Goal: Task Accomplishment & Management: Use online tool/utility

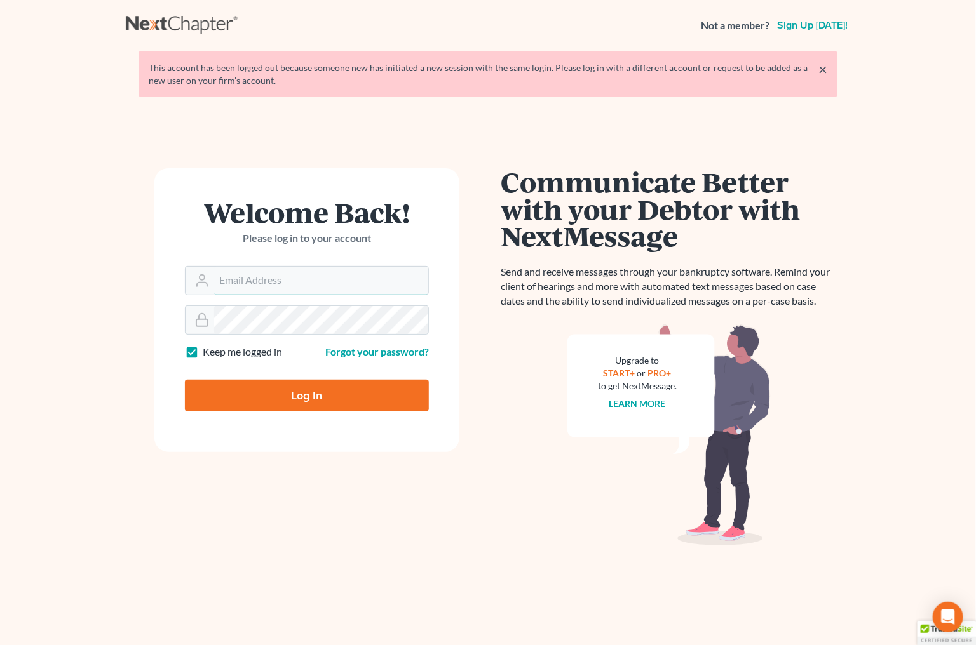
type input "plevalaw@gmail.com"
click at [301, 391] on input "Log In" at bounding box center [307, 396] width 244 height 32
type input "Thinking..."
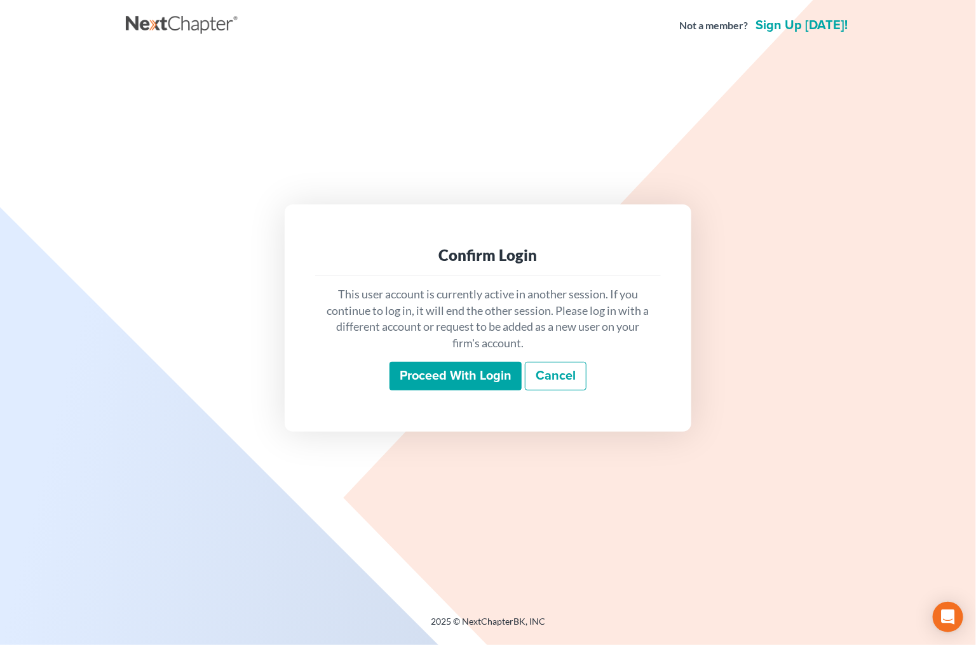
click at [460, 379] on input "Proceed with login" at bounding box center [455, 376] width 132 height 29
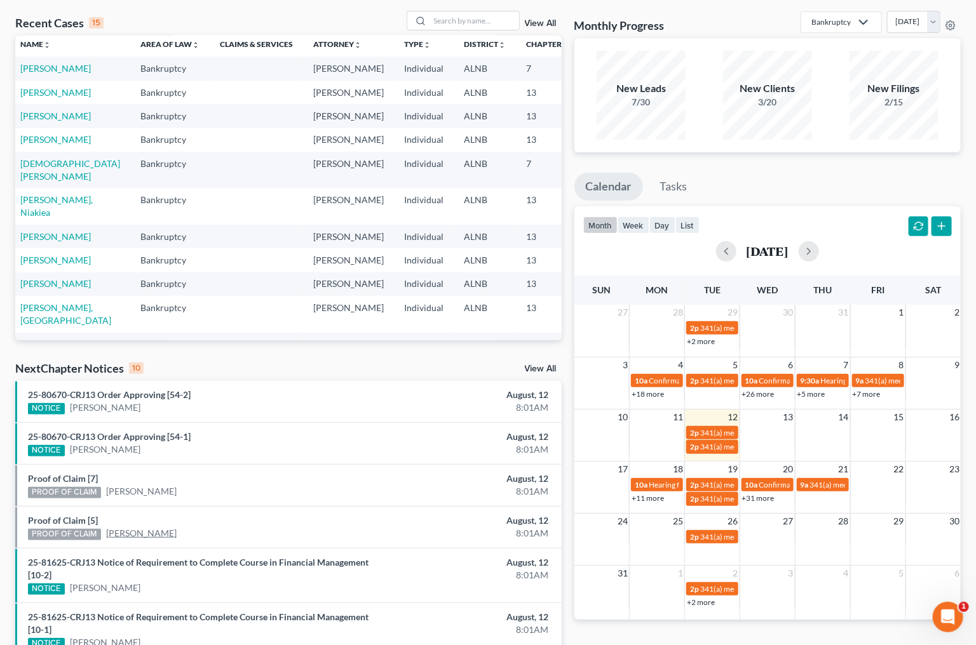
scroll to position [52, 0]
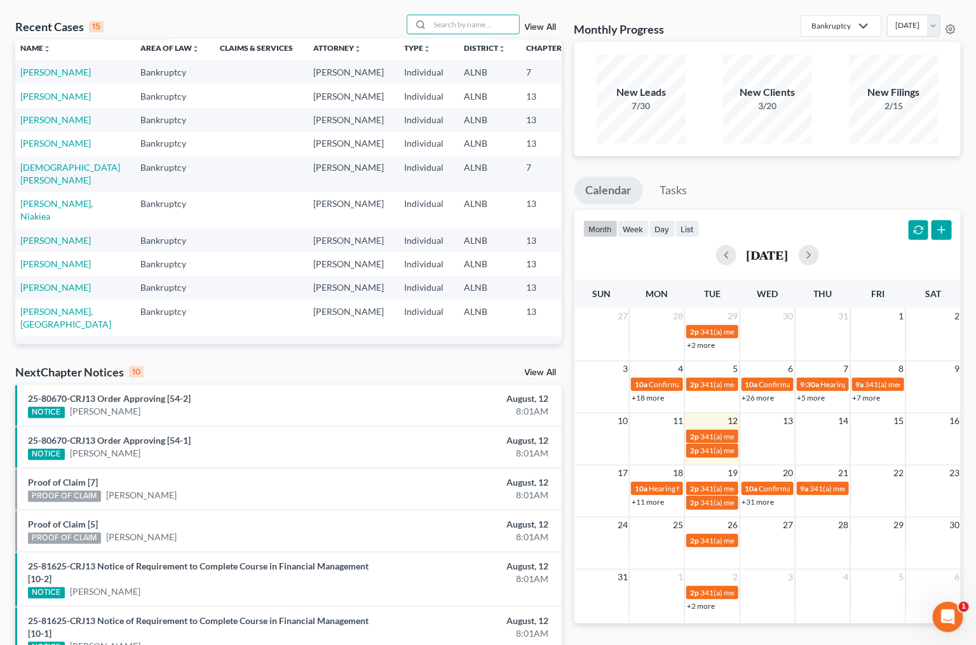
drag, startPoint x: 439, startPoint y: 29, endPoint x: 217, endPoint y: 0, distance: 223.5
click at [439, 30] on input "search" at bounding box center [474, 24] width 89 height 18
type input "bowe"
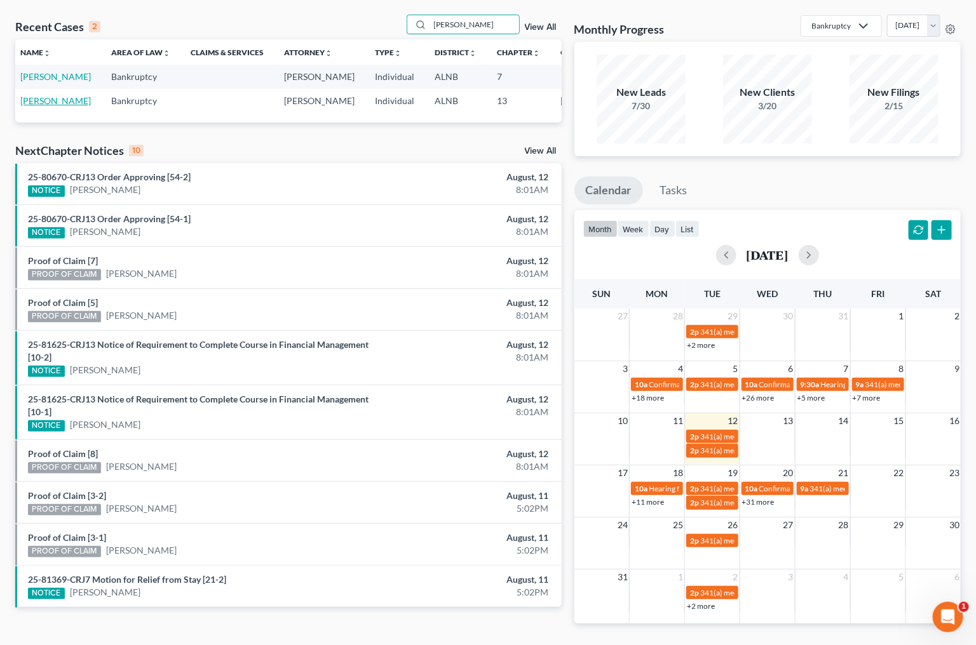
click at [24, 106] on link "[PERSON_NAME]" at bounding box center [55, 100] width 71 height 11
select select "1"
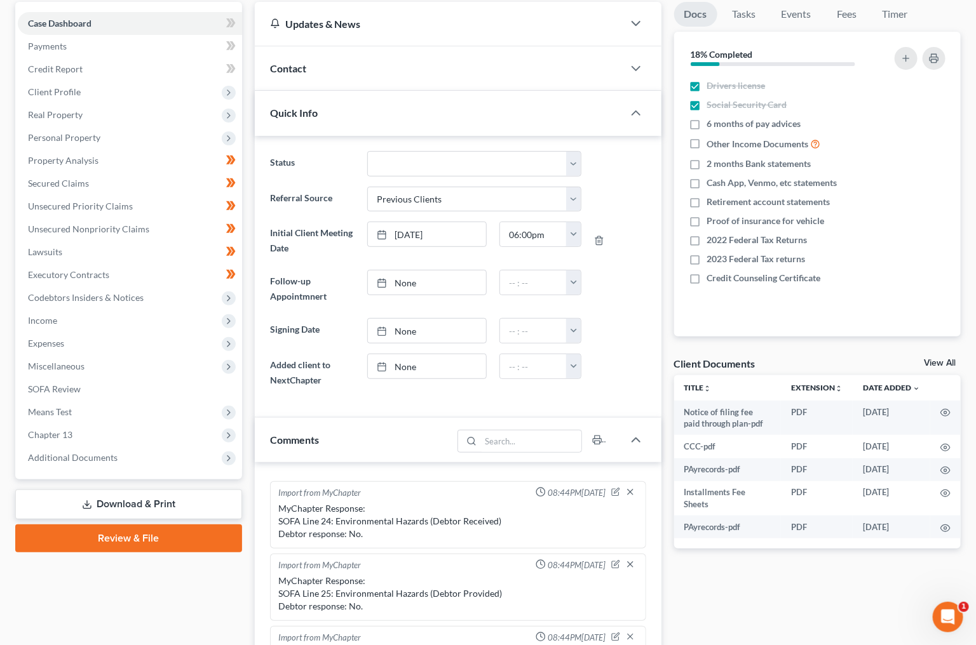
scroll to position [122, 0]
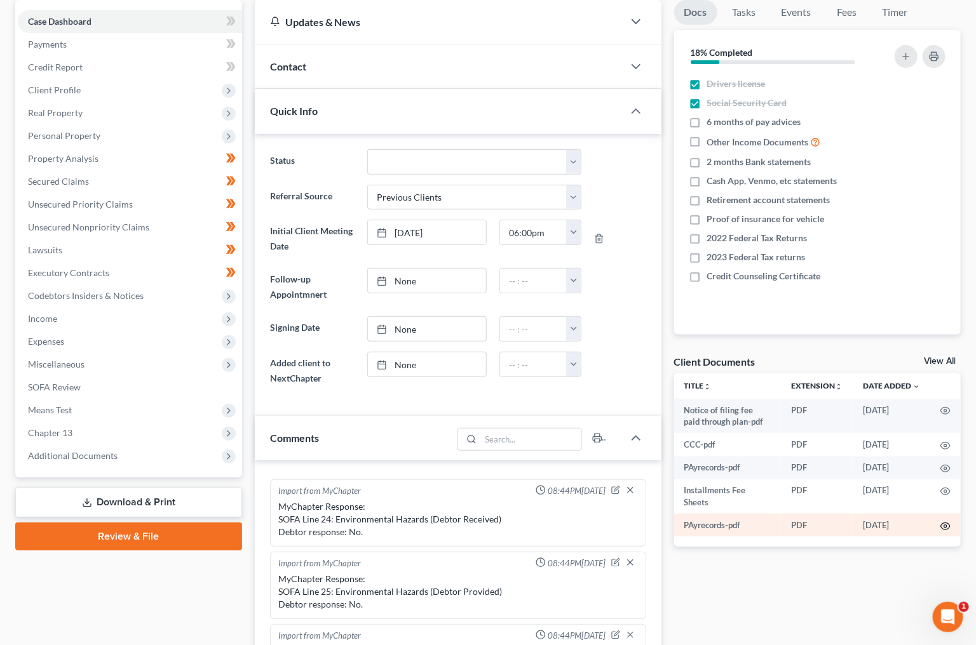
click at [946, 522] on icon "button" at bounding box center [945, 526] width 10 height 10
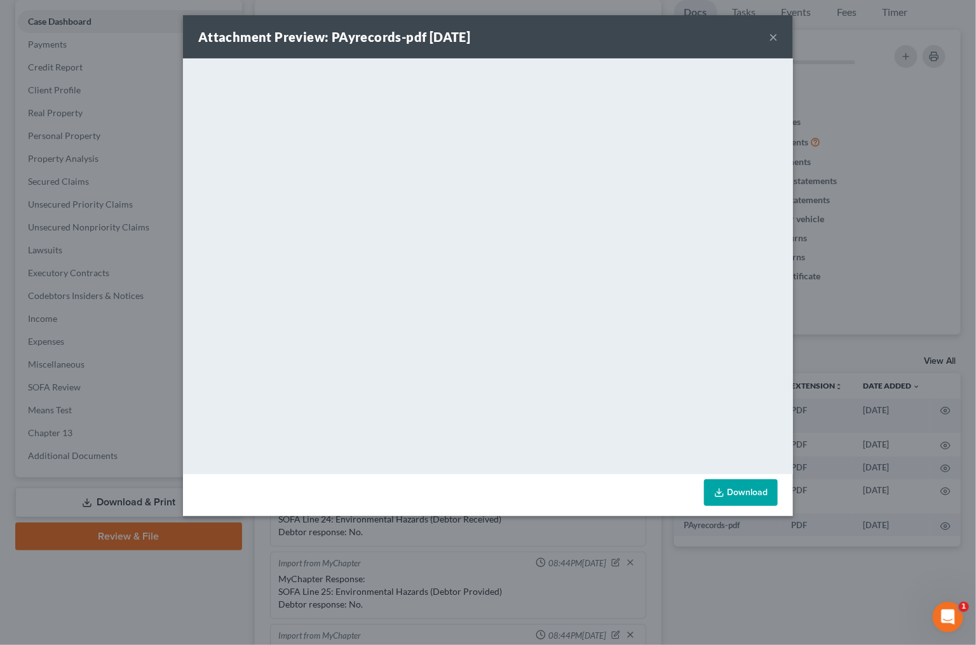
click at [779, 39] on div "Attachment Preview: PAyrecords-pdf 05/30/2025 ×" at bounding box center [488, 36] width 610 height 43
click at [769, 43] on button "×" at bounding box center [773, 36] width 9 height 15
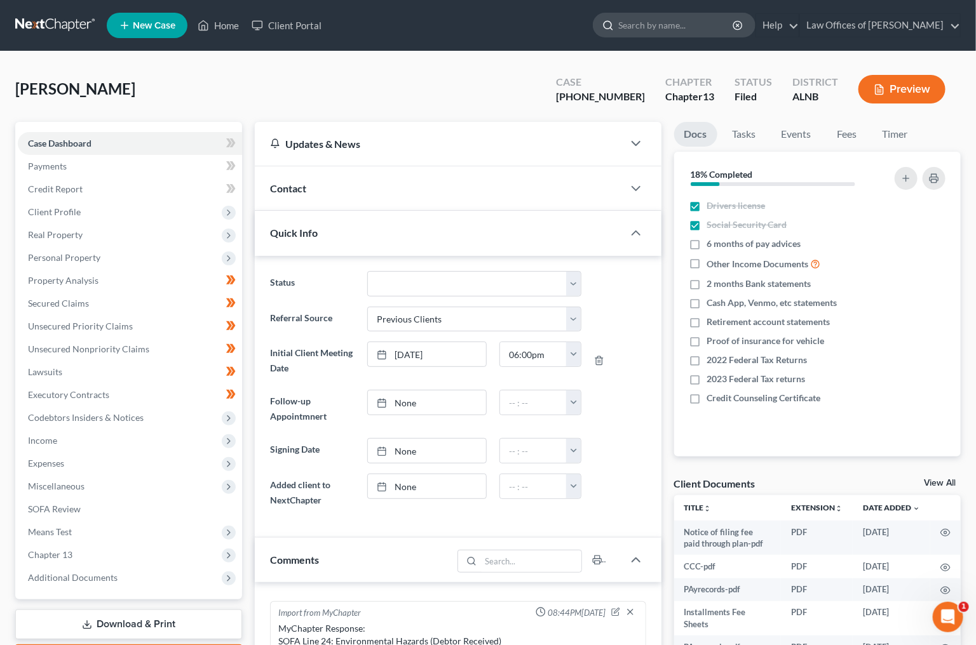
scroll to position [0, 0]
drag, startPoint x: 690, startPoint y: 25, endPoint x: 264, endPoint y: 53, distance: 427.1
click at [685, 25] on input "search" at bounding box center [676, 25] width 116 height 24
type input "[PERSON_NAME]"
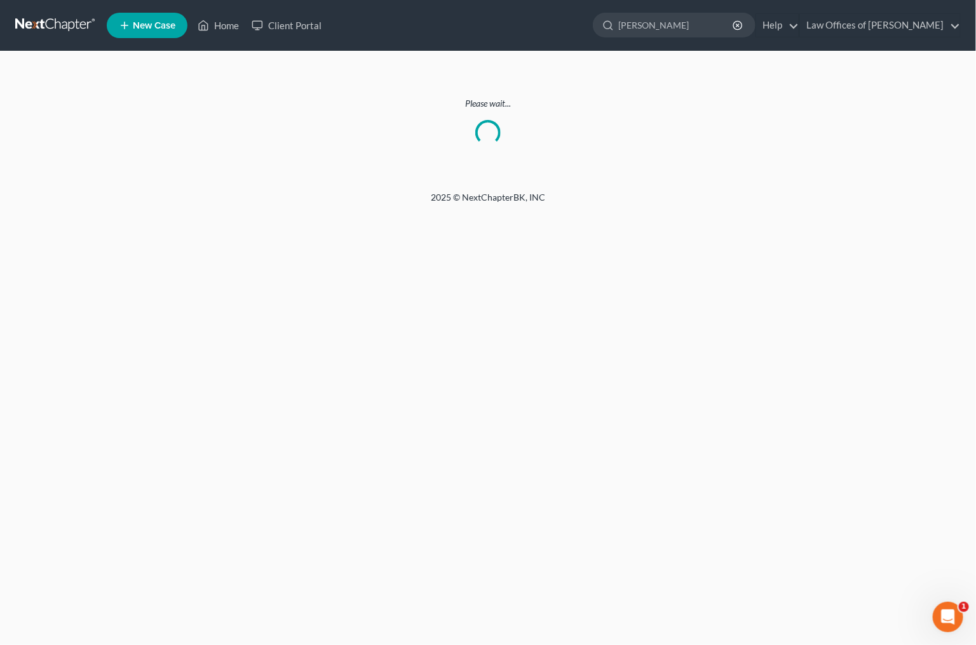
scroll to position [1, 0]
click at [81, 22] on link at bounding box center [55, 25] width 81 height 23
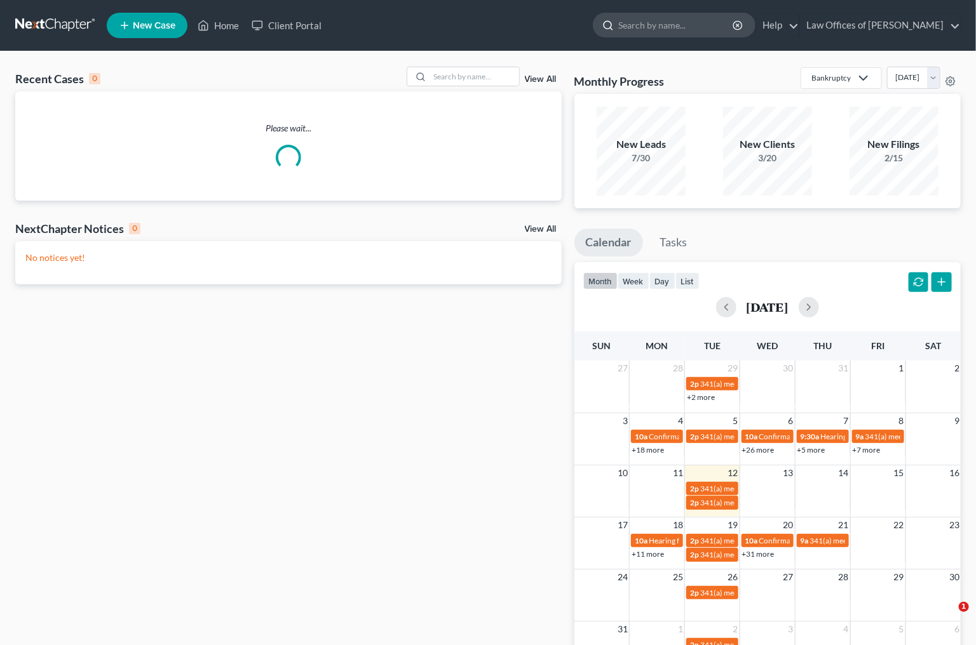
click at [675, 22] on input "search" at bounding box center [676, 25] width 116 height 24
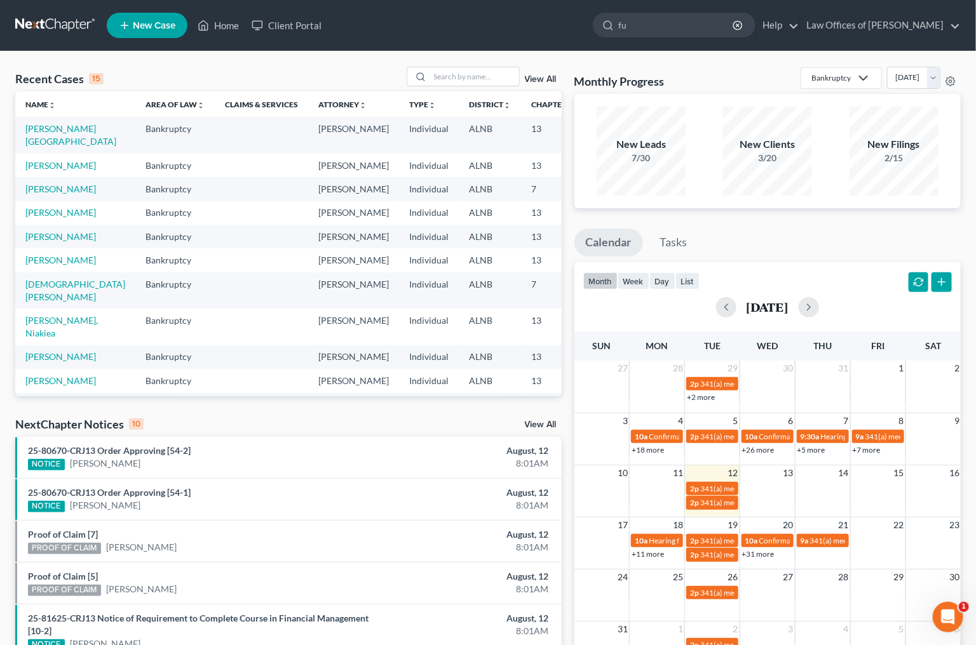
type input "f"
type input "[PERSON_NAME]"
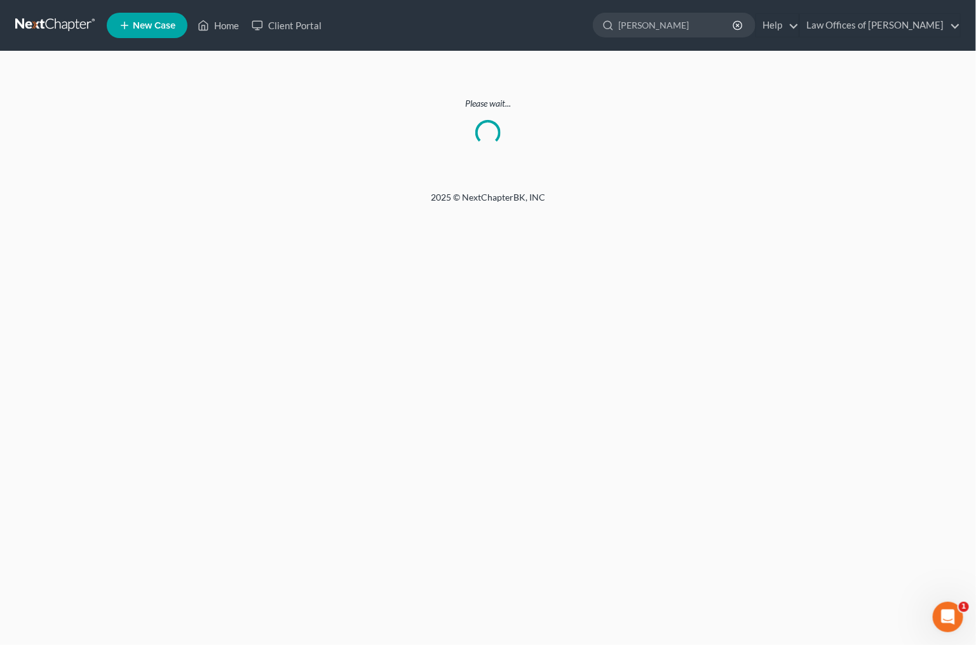
click at [41, 30] on link at bounding box center [55, 25] width 81 height 23
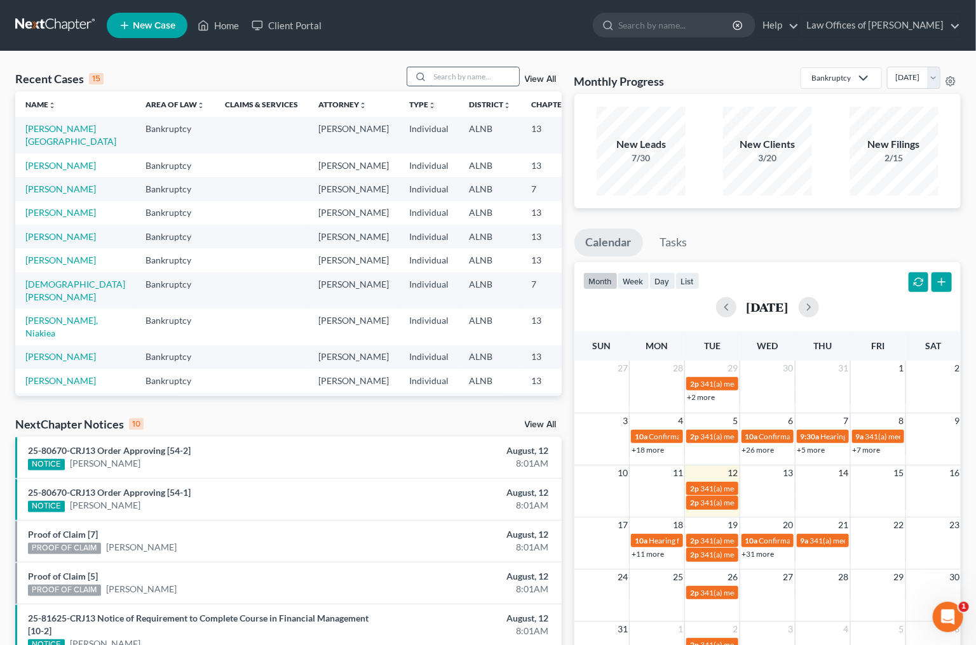
click at [469, 77] on input "search" at bounding box center [474, 76] width 89 height 18
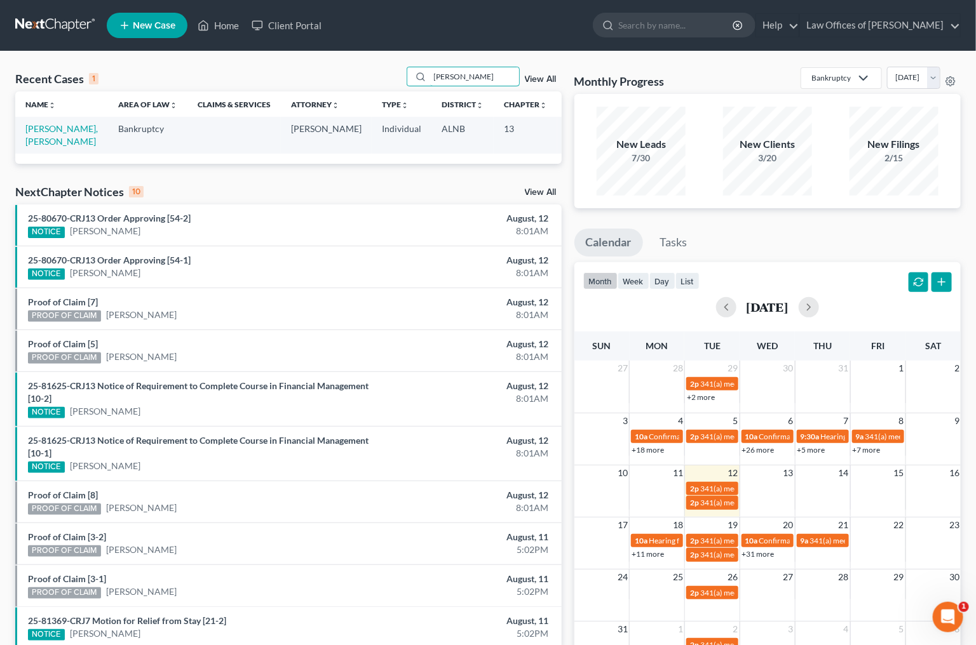
type input "[PERSON_NAME]"
click at [47, 145] on link "[PERSON_NAME], [PERSON_NAME]" at bounding box center [61, 135] width 72 height 24
select select "5"
